Goal: Complete application form

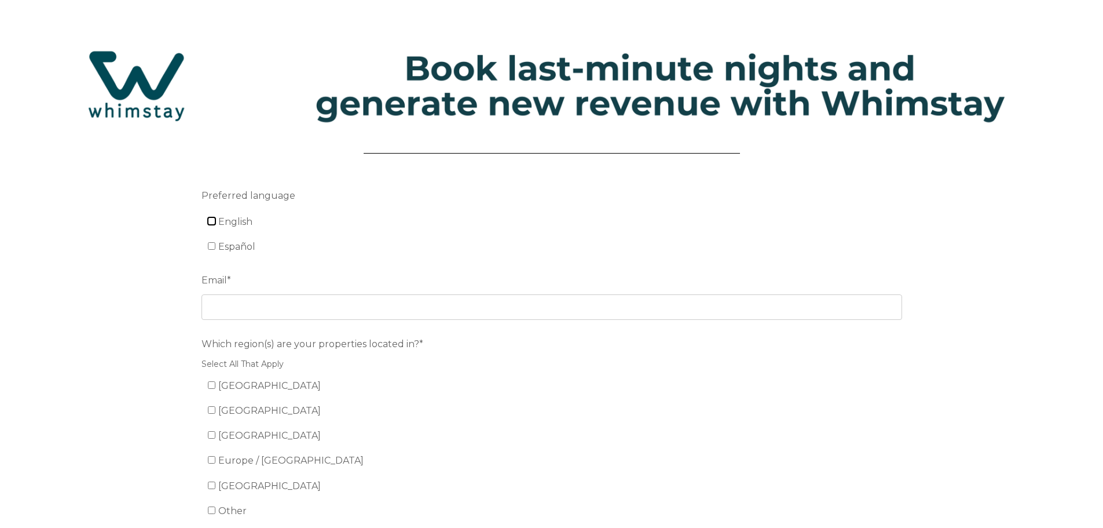
click at [208, 219] on input "English" at bounding box center [212, 221] width 8 height 8
checkbox input "true"
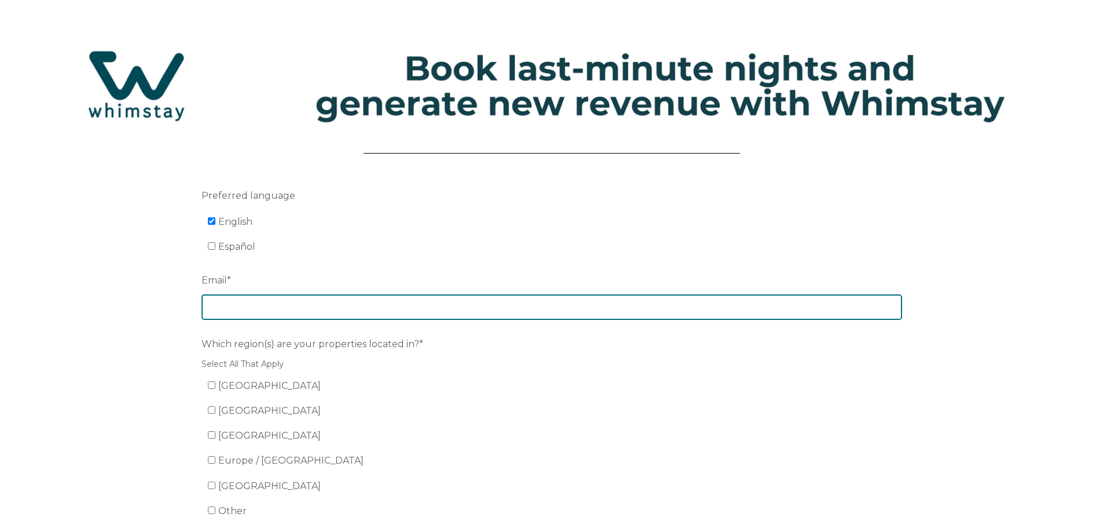
click at [295, 310] on input "Email *" at bounding box center [552, 306] width 701 height 25
type input "rentals@c21tripower.com"
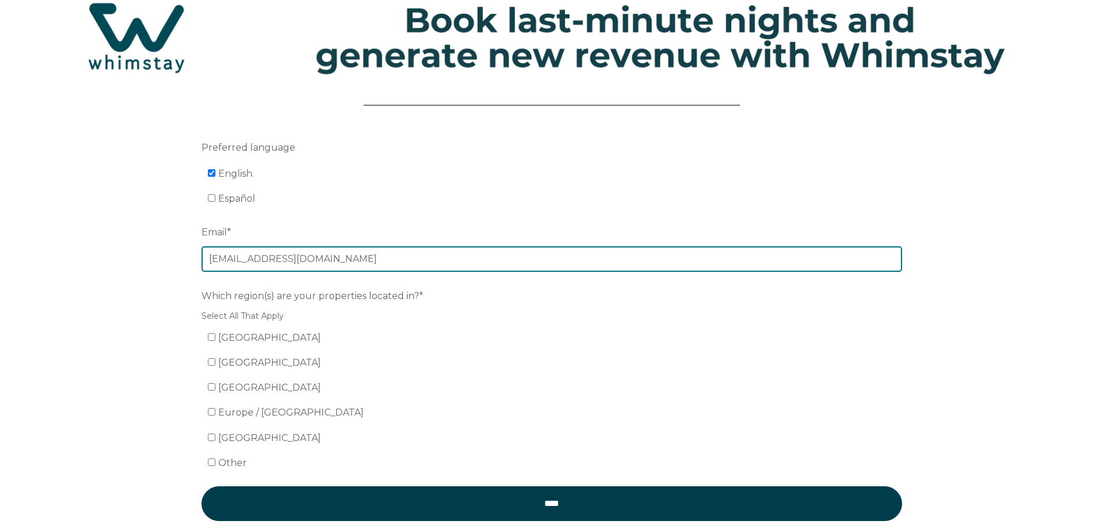
scroll to position [116, 0]
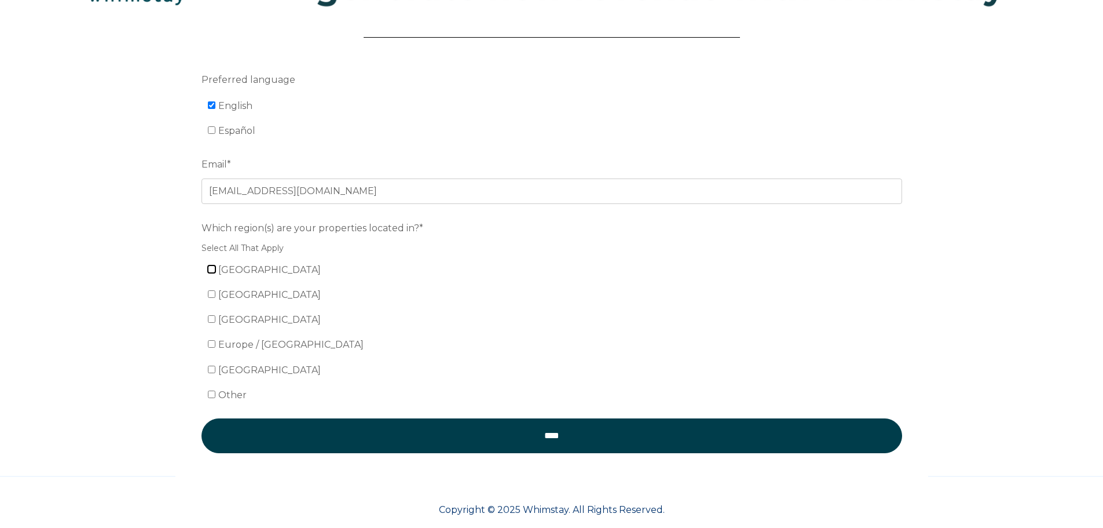
click at [208, 272] on input "[GEOGRAPHIC_DATA]" at bounding box center [212, 269] width 8 height 8
checkbox input "true"
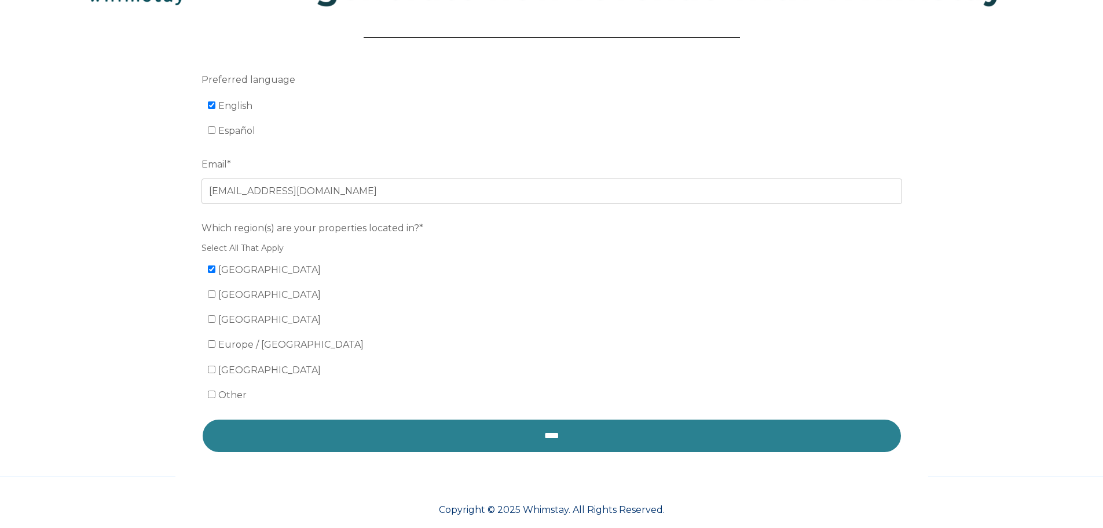
click at [496, 440] on input "****" at bounding box center [552, 435] width 701 height 35
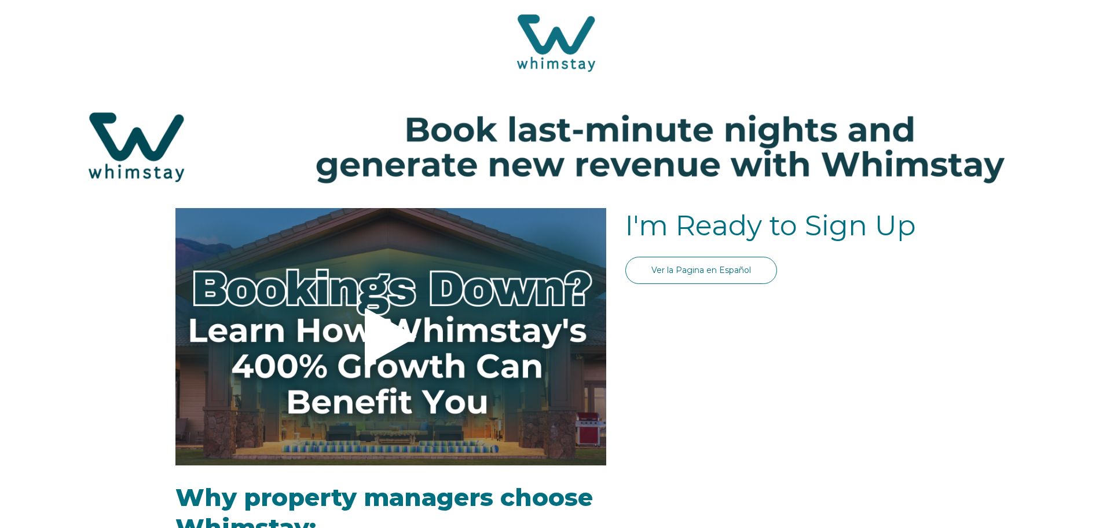
select select "US"
select select "Standard"
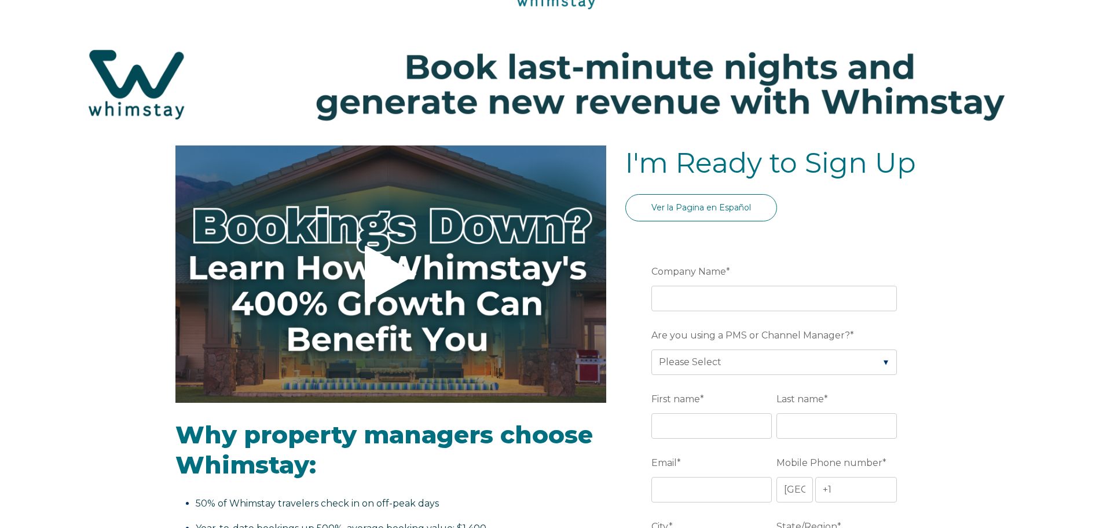
scroll to position [174, 0]
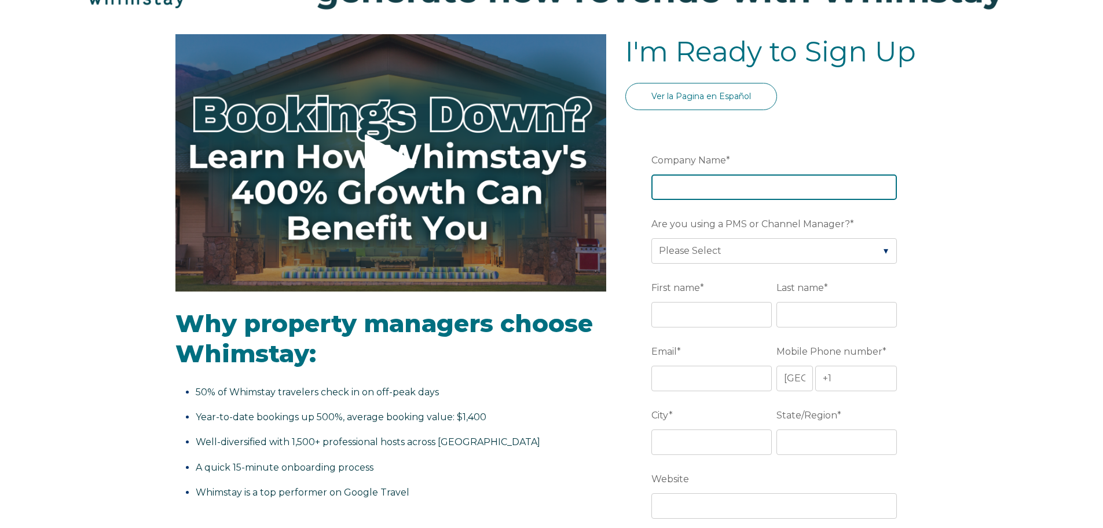
click at [712, 184] on input "Company Name *" at bounding box center [775, 186] width 246 height 25
type input "TriPower Vacation Rentals"
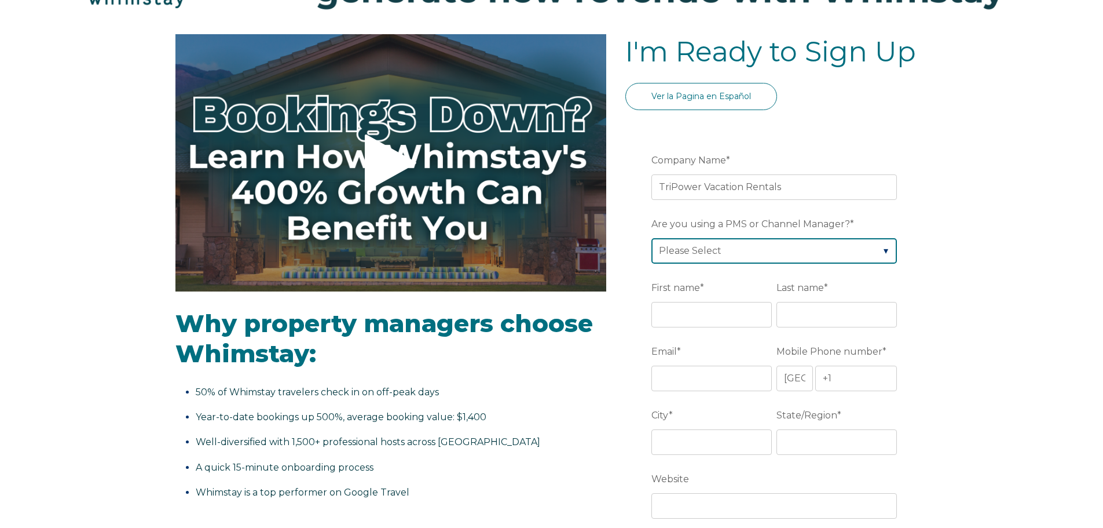
click at [784, 255] on select "Please Select Barefoot BookingPal Boost Brightside CiiRUS Escapia Guesty Hostaw…" at bounding box center [775, 250] width 246 height 25
select select "BookingPal"
click at [652, 238] on select "Please Select Barefoot BookingPal Boost Brightside CiiRUS Escapia Guesty Hostaw…" at bounding box center [775, 250] width 246 height 25
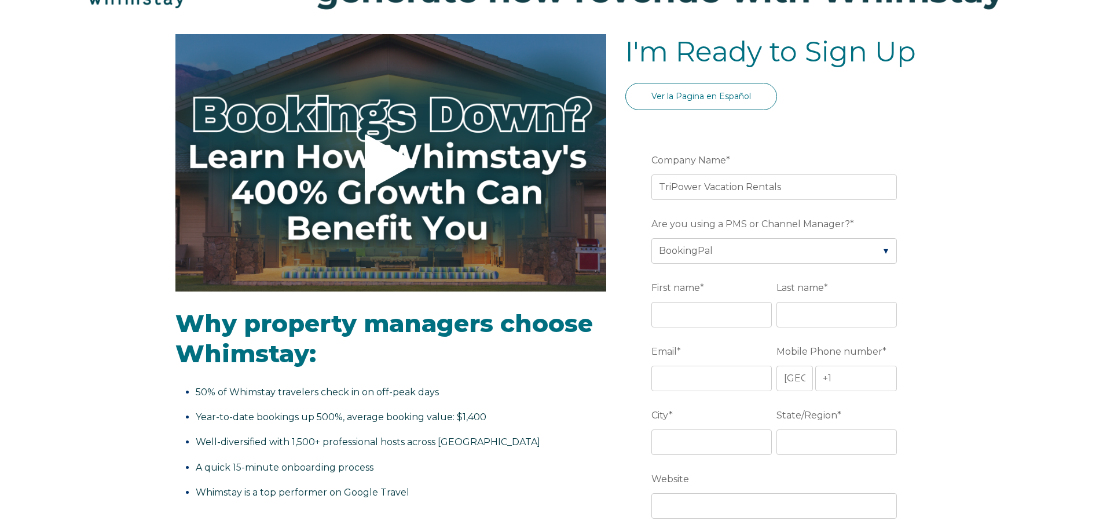
click at [757, 317] on input "First name *" at bounding box center [712, 314] width 120 height 25
type input "[PERSON_NAME]"
click at [820, 318] on input "Last name *" at bounding box center [837, 314] width 120 height 25
type input "[PERSON_NAME]"
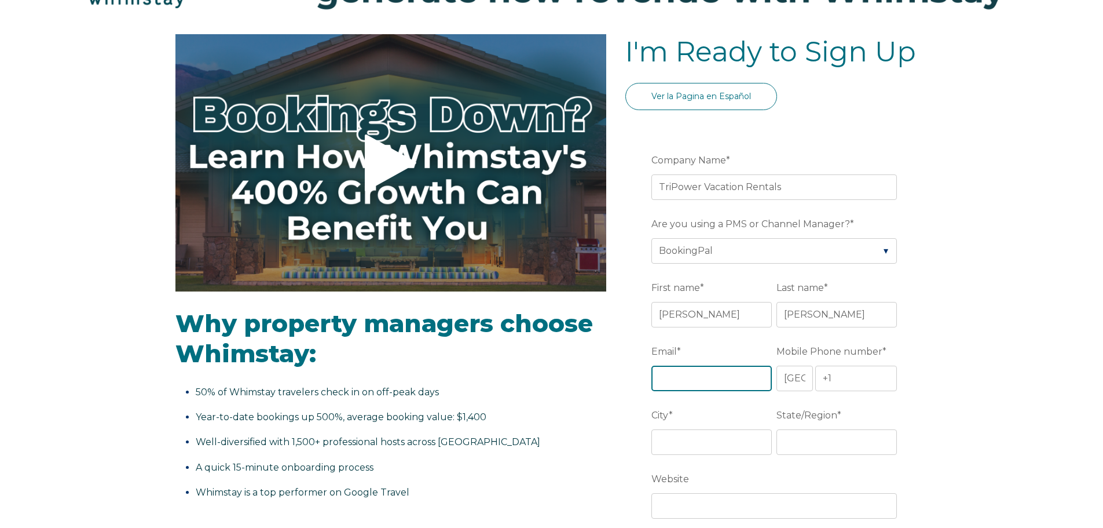
click at [738, 378] on input "Email *" at bounding box center [712, 377] width 120 height 25
type input "[PERSON_NAME][EMAIL_ADDRESS][DOMAIN_NAME]"
drag, startPoint x: 1068, startPoint y: 437, endPoint x: 921, endPoint y: 396, distance: 153.3
click at [873, 383] on input "+1" at bounding box center [856, 377] width 82 height 25
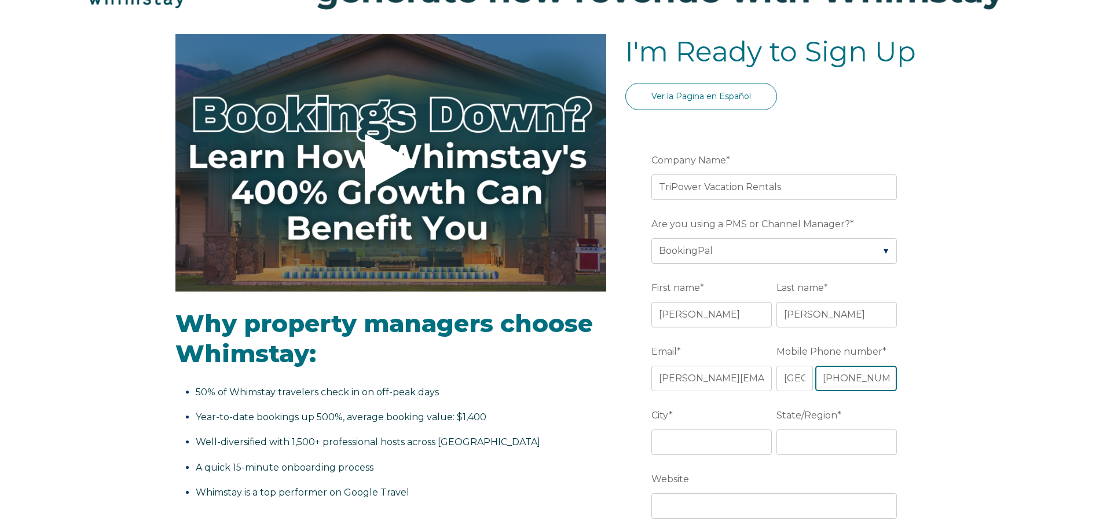
type input "[PHONE_NUMBER]"
click at [711, 437] on input "City *" at bounding box center [712, 441] width 120 height 25
type input "[GEOGRAPHIC_DATA][PERSON_NAME]"
type input "[US_STATE]"
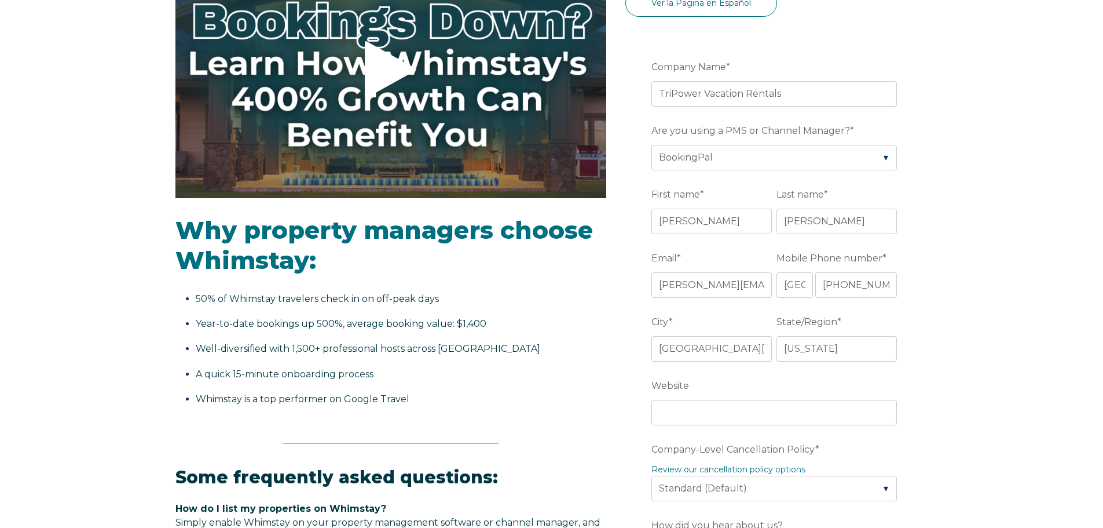
scroll to position [347, 0]
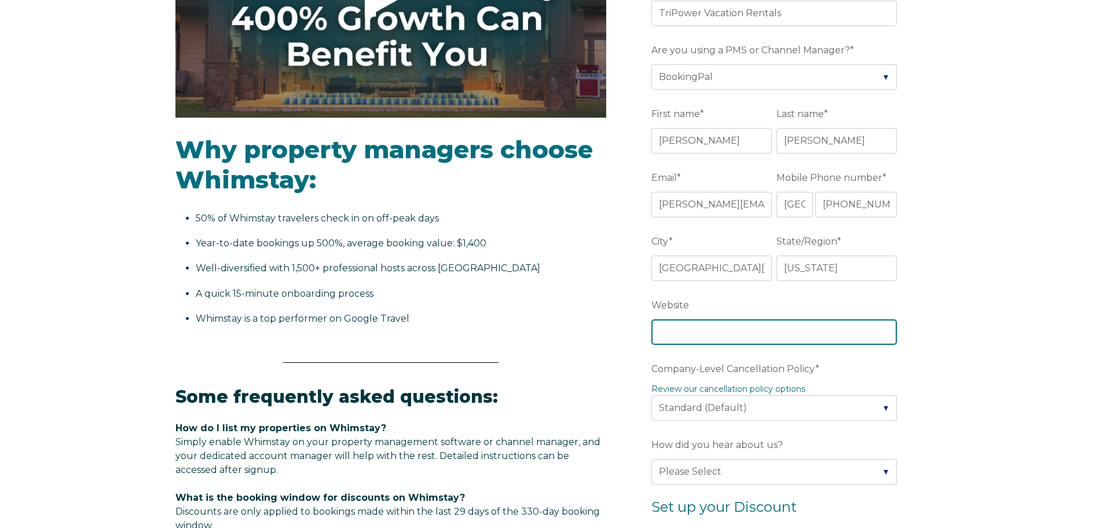
click at [756, 335] on input "Website" at bounding box center [775, 331] width 246 height 25
type input "[DOMAIN_NAME]"
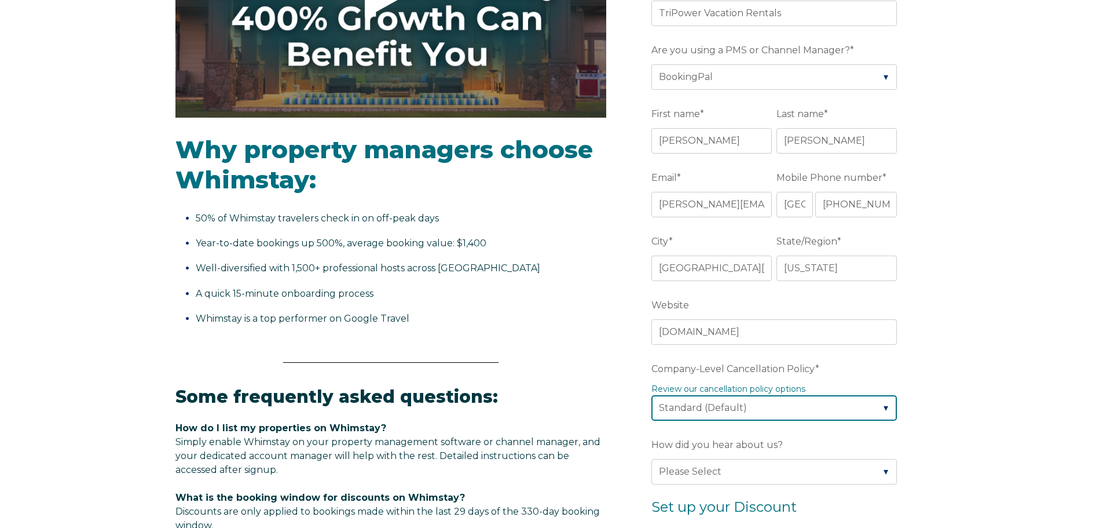
click at [752, 409] on select "Please Select Partial Standard (Default) Moderate Strict" at bounding box center [775, 407] width 246 height 25
click at [652, 395] on select "Please Select Partial Standard (Default) Moderate Strict" at bounding box center [775, 407] width 246 height 25
click at [880, 434] on label "How did you hear about us?" at bounding box center [777, 444] width 250 height 21
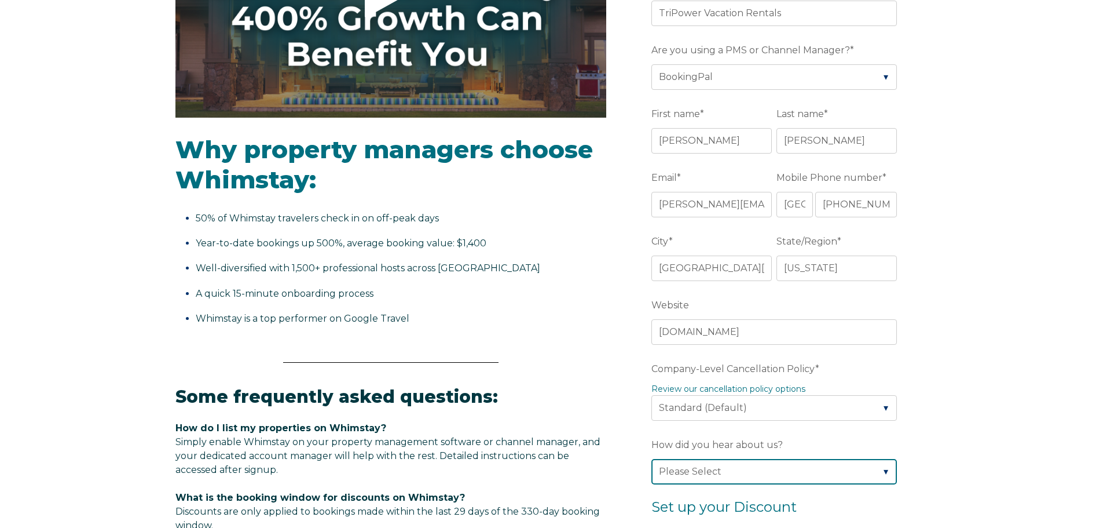
click at [880, 459] on select "Please Select Found Whimstay through a Google search Spoke to a Whimstay salesp…" at bounding box center [775, 471] width 246 height 25
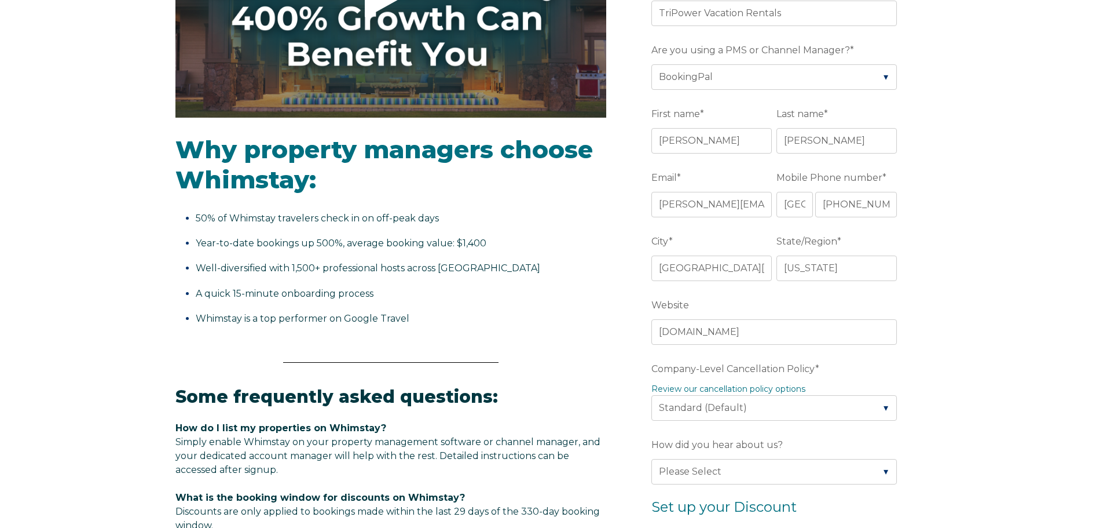
click at [906, 370] on form "Company Name * TriPower Vacation Rentals Are you using a PMS or Channel Manager…" at bounding box center [776, 433] width 302 height 967
click at [924, 364] on form "Company Name * TriPower Vacation Rentals Are you using a PMS or Channel Manager…" at bounding box center [776, 433] width 302 height 967
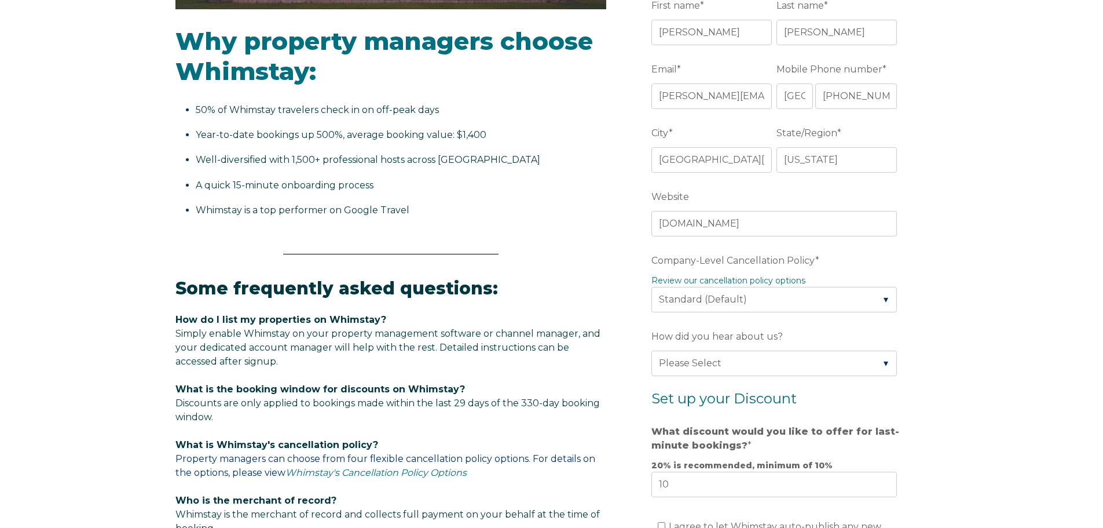
scroll to position [463, 0]
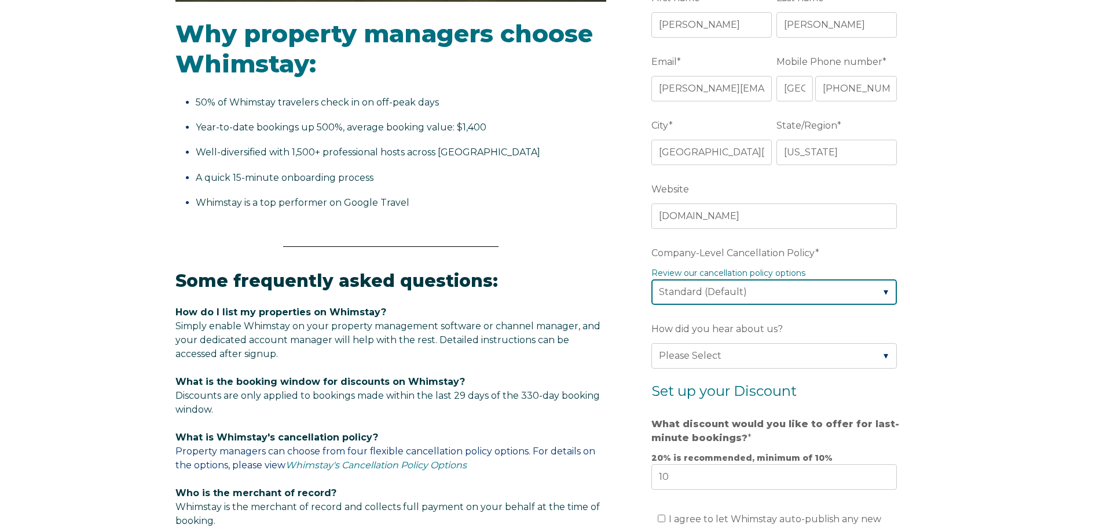
click at [802, 291] on select "Please Select Partial Standard (Default) Moderate Strict" at bounding box center [775, 291] width 246 height 25
click at [652, 279] on select "Please Select Partial Standard (Default) Moderate Strict" at bounding box center [775, 291] width 246 height 25
click at [737, 293] on select "Please Select Partial Standard (Default) Moderate Strict" at bounding box center [775, 291] width 246 height 25
click at [652, 279] on select "Please Select Partial Standard (Default) Moderate Strict" at bounding box center [775, 291] width 246 height 25
click at [936, 336] on div "Video player - SSOB Pitch Vid Thumbnail - Click to play video Why property mana…" at bounding box center [551, 296] width 1103 height 1103
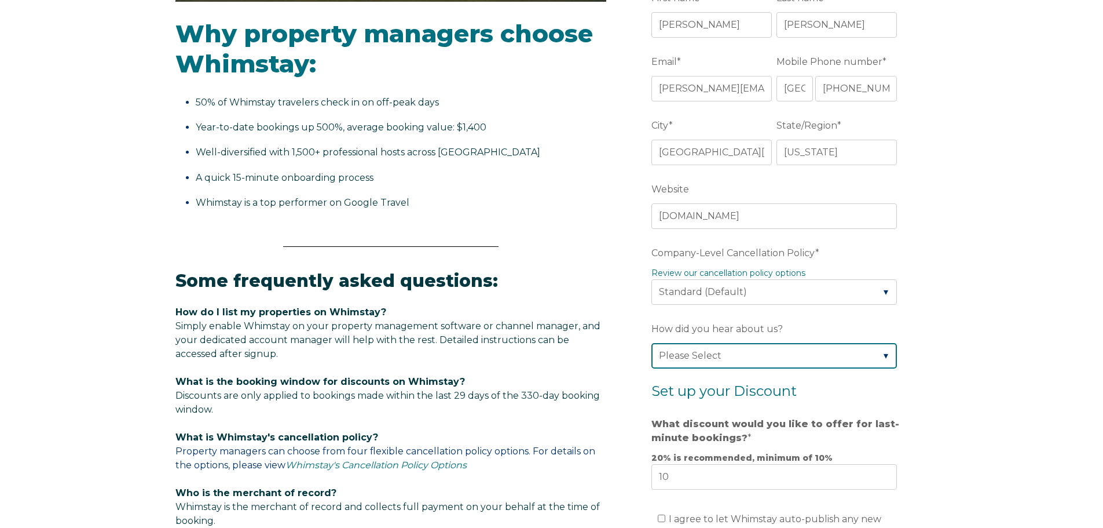
click at [714, 356] on select "Please Select Found Whimstay through a Google search Spoke to a Whimstay salesp…" at bounding box center [775, 355] width 246 height 25
select select "Event or Conference"
click at [652, 343] on select "Please Select Found Whimstay through a Google search Spoke to a Whimstay salesp…" at bounding box center [775, 355] width 246 height 25
click at [894, 422] on label "What discount would you like to offer for last-minute bookings? *" at bounding box center [777, 430] width 250 height 35
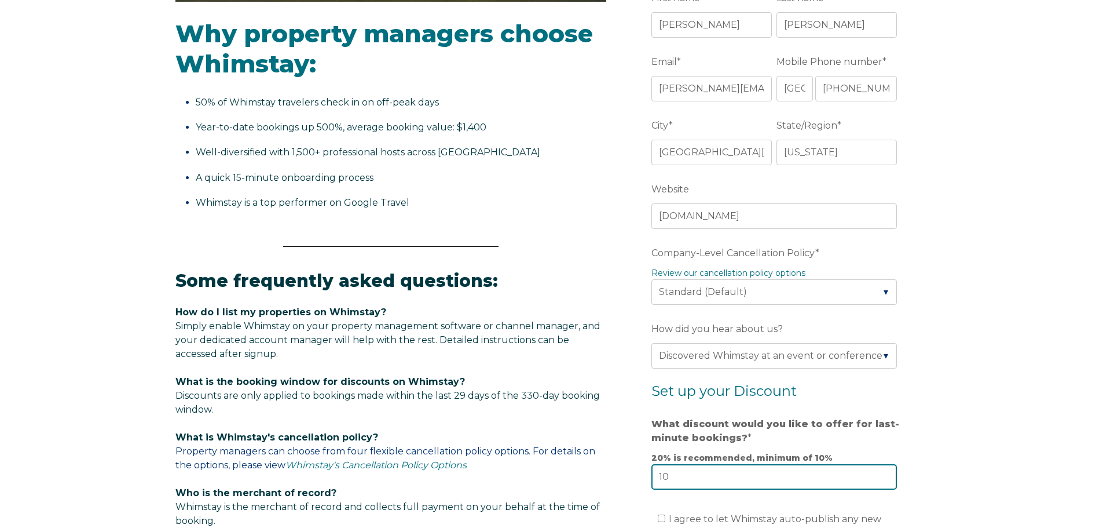
click at [894, 464] on input "10" at bounding box center [775, 476] width 246 height 25
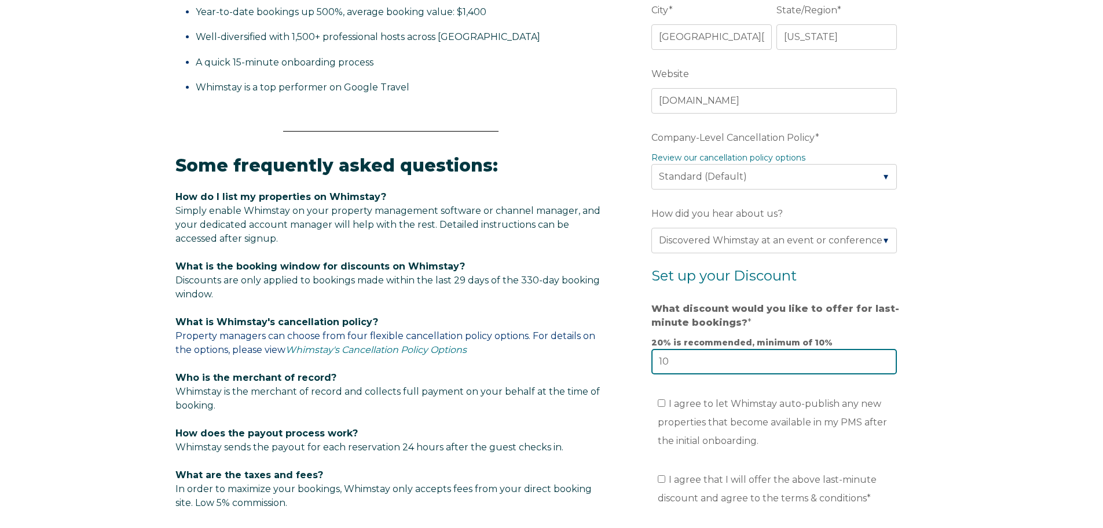
scroll to position [579, 0]
click at [660, 403] on input "I agree to let Whimstay auto-publish any new properties that become available i…" at bounding box center [662, 402] width 8 height 8
checkbox input "true"
click at [662, 480] on input "I agree that I will offer the above last-minute discount and agree to the terms…" at bounding box center [662, 478] width 8 height 8
checkbox input "true"
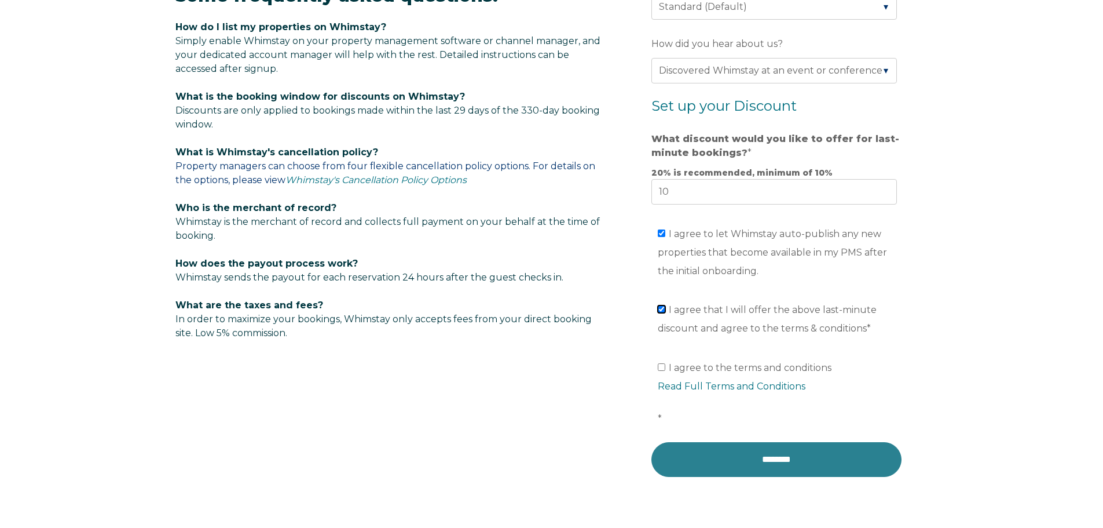
scroll to position [753, 0]
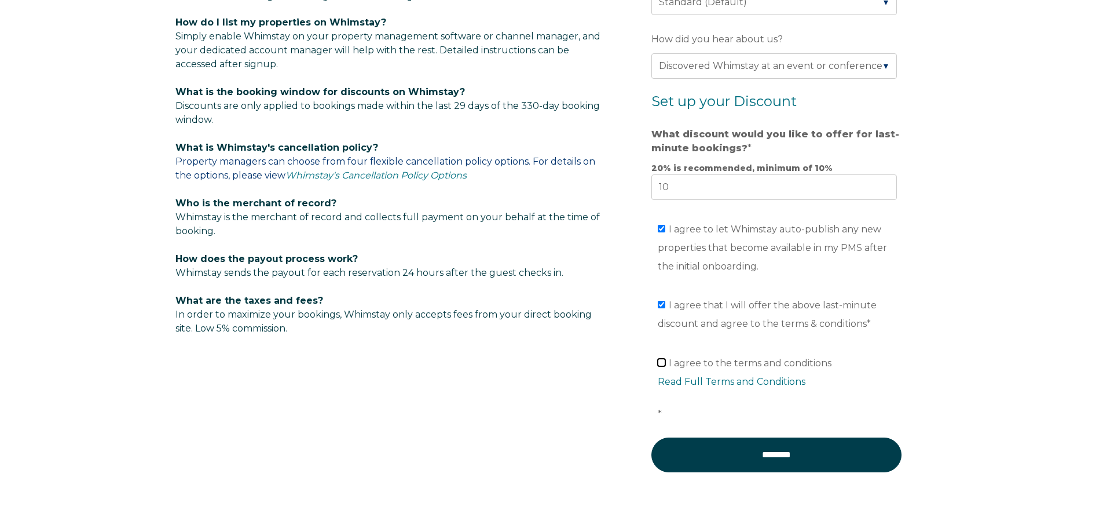
click at [664, 362] on input "I agree to the terms and conditions Read Full Terms and Conditions *" at bounding box center [662, 362] width 8 height 8
checkbox input "true"
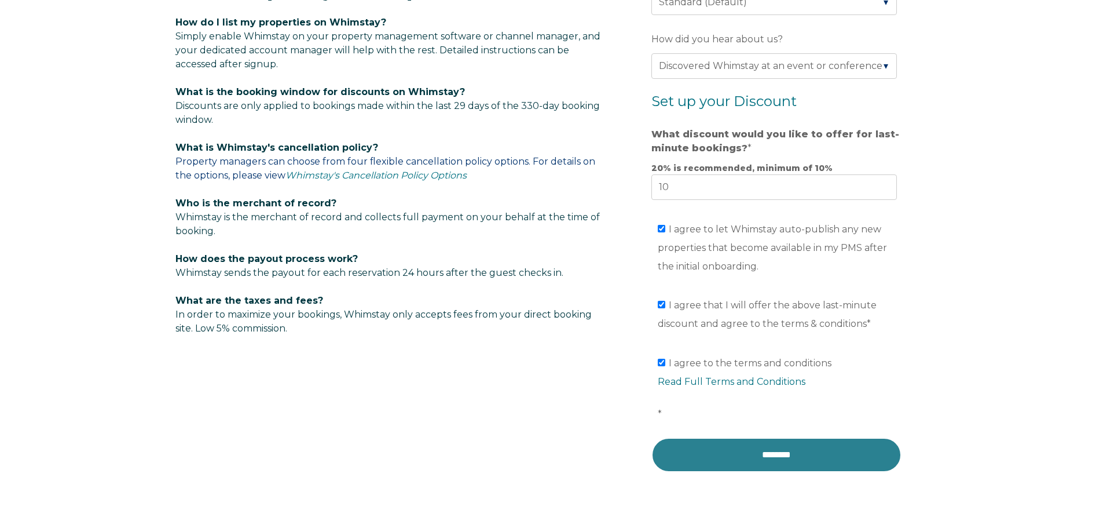
click at [737, 457] on input "********" at bounding box center [777, 454] width 250 height 35
